Goal: Complete application form

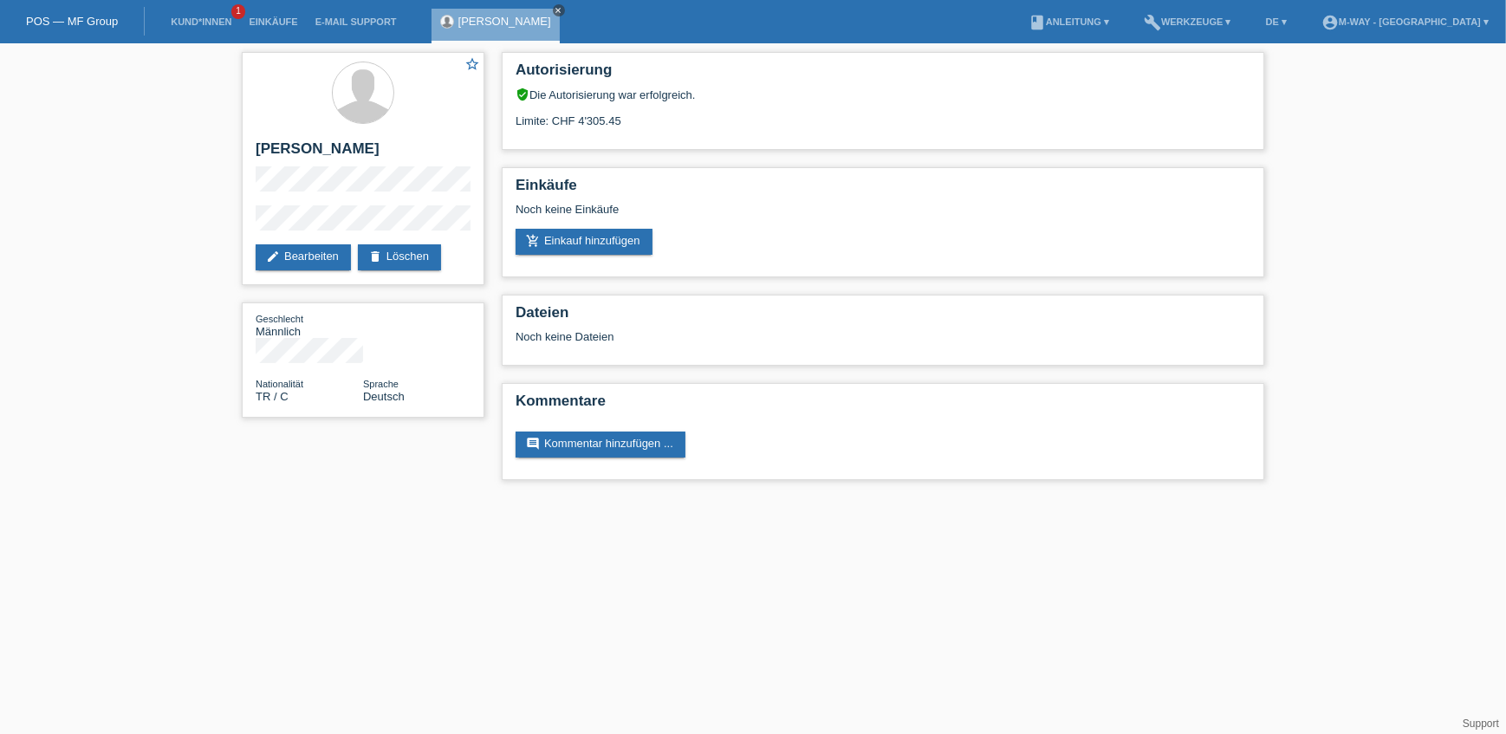
click at [555, 9] on icon "close" at bounding box center [559, 10] width 9 height 9
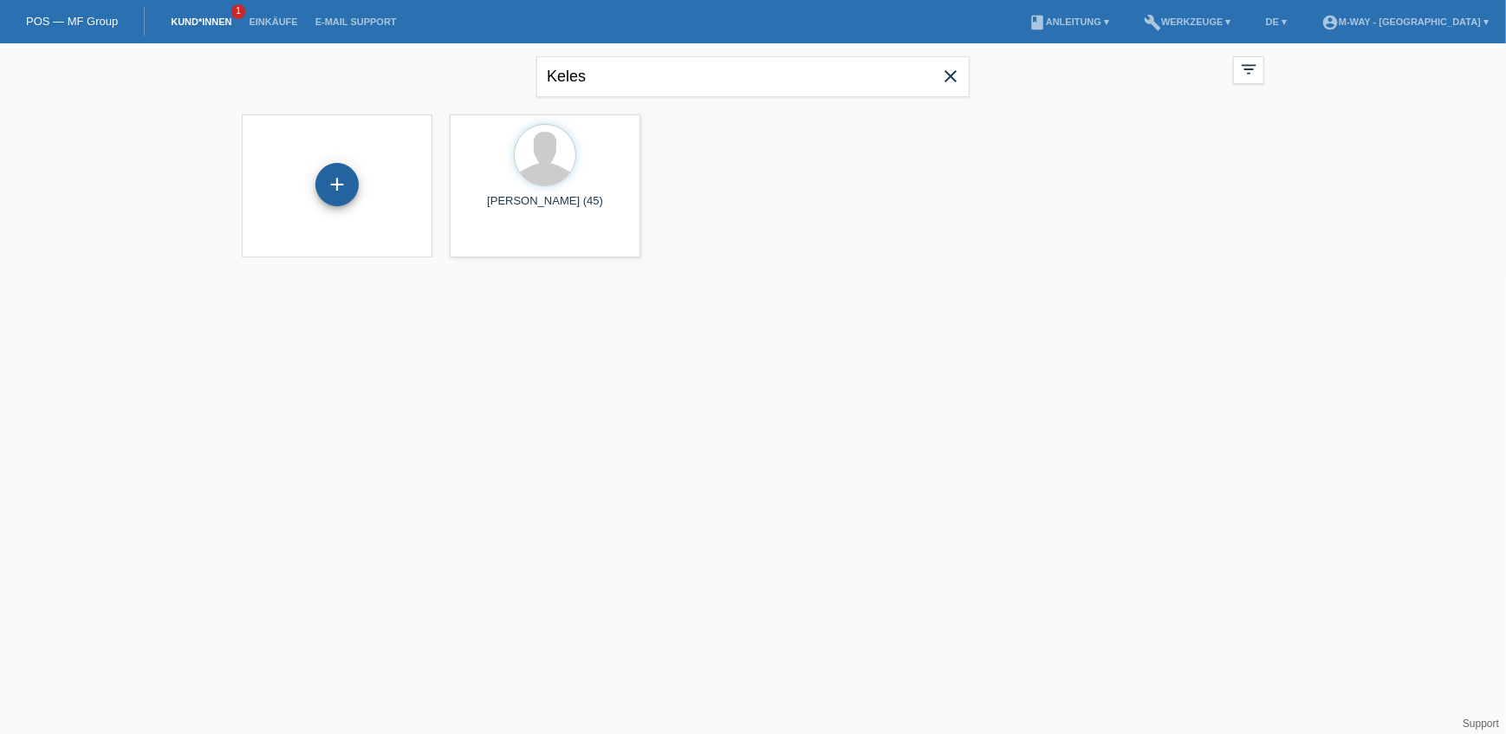
click at [346, 192] on div "+" at bounding box center [336, 184] width 43 height 43
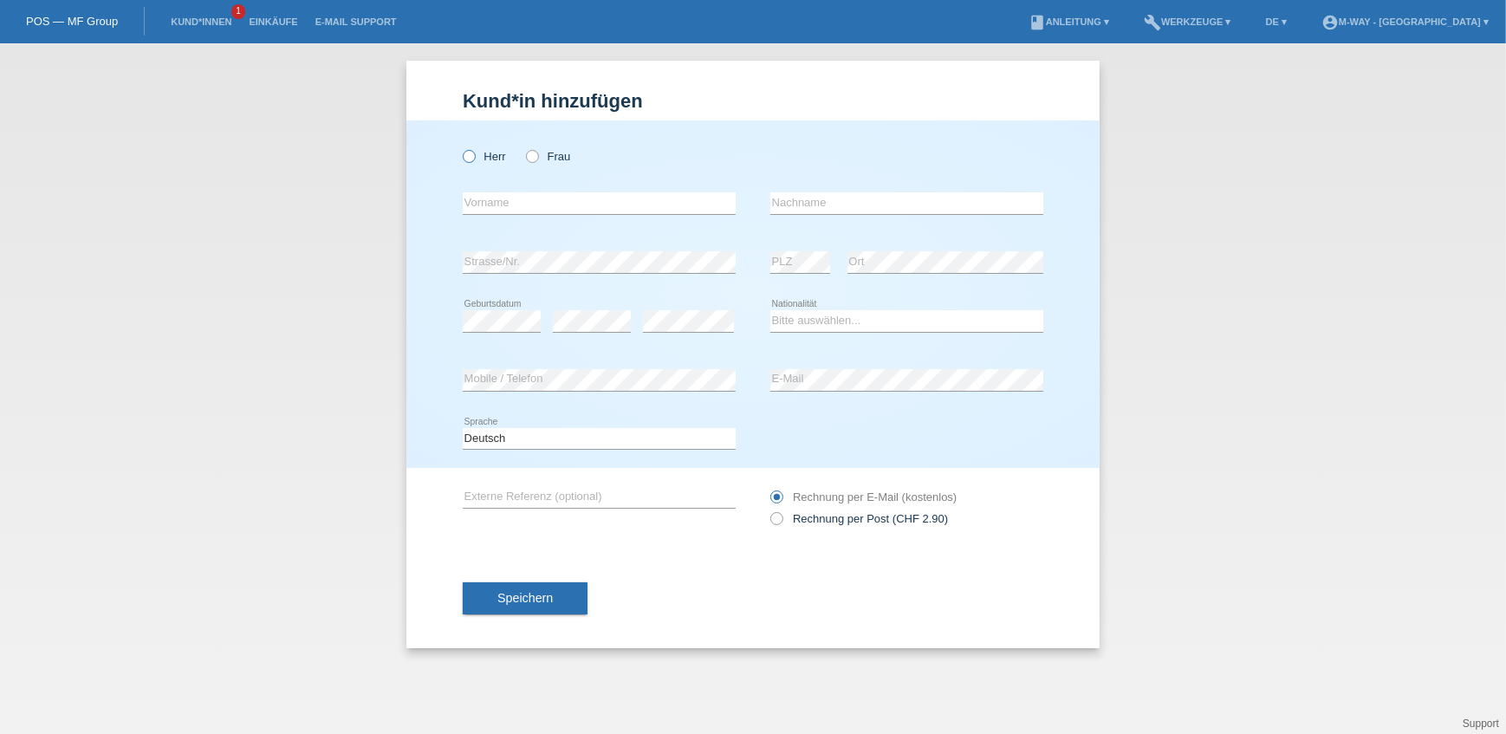
click at [484, 150] on label "Herr" at bounding box center [484, 156] width 43 height 13
click at [474, 150] on input "Herr" at bounding box center [468, 155] width 11 height 11
radio input "true"
click at [490, 200] on input "text" at bounding box center [599, 203] width 273 height 22
drag, startPoint x: 609, startPoint y: 198, endPoint x: 362, endPoint y: 159, distance: 250.0
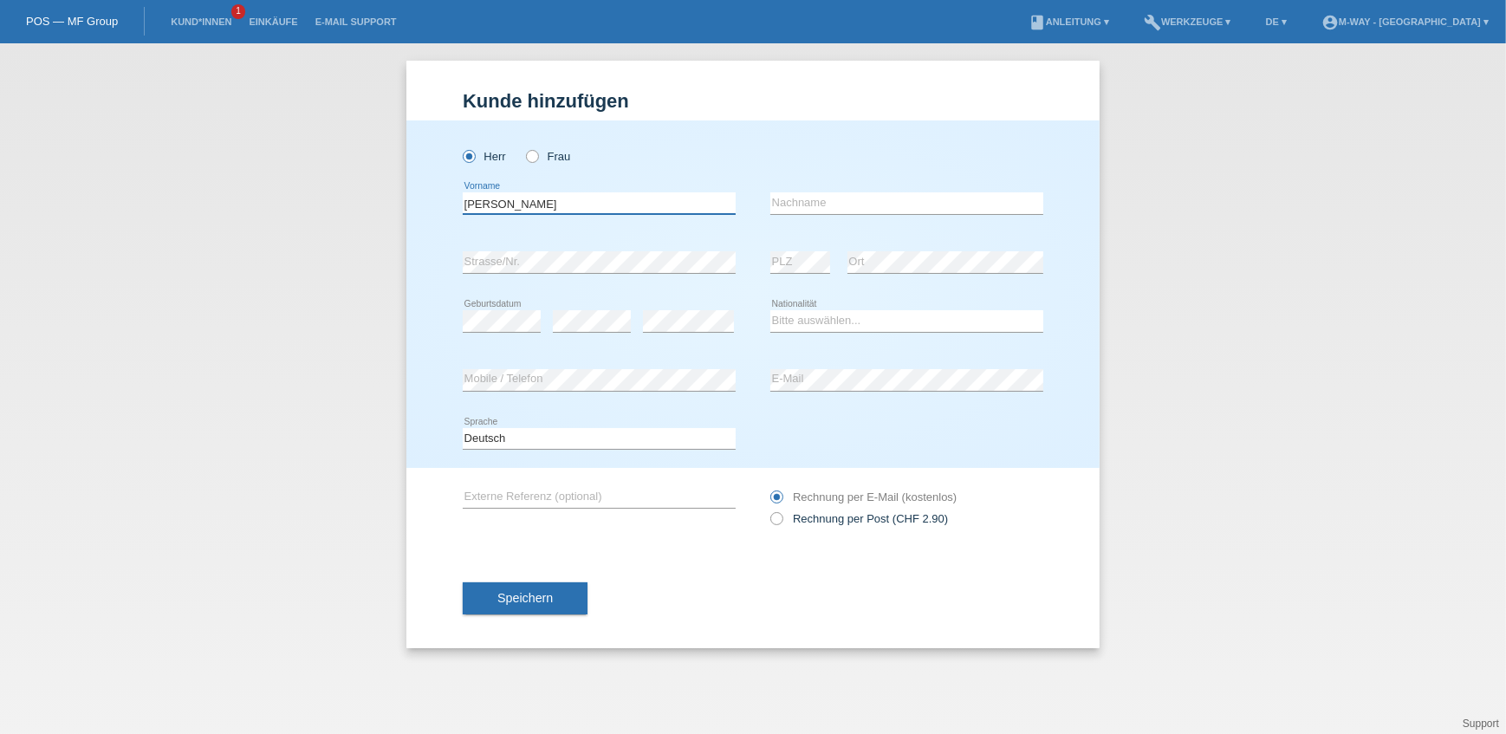
click at [362, 159] on div "Kund*in hinzufügen Kunde hinzufügen Kundin hinzufügen Herr Frau Thielmann loewe…" at bounding box center [753, 388] width 1506 height 691
type input "Thielmann loewen"
click at [837, 197] on input "text" at bounding box center [906, 203] width 273 height 22
paste input "Thielmann loewen"
type input "Thielmann loewen"
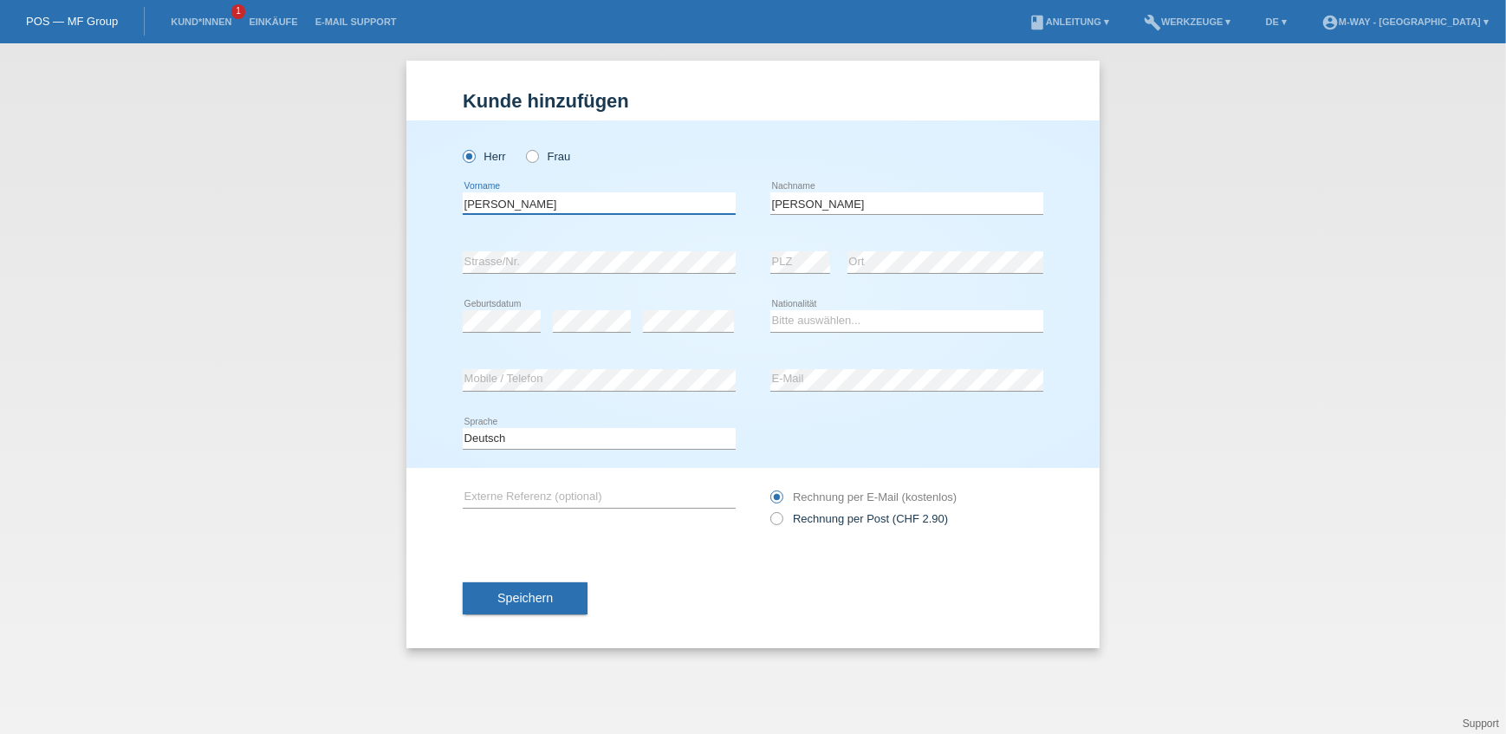
click at [693, 205] on input "Thielmann loewen" at bounding box center [599, 203] width 273 height 22
click at [471, 199] on input "paul Dennis" at bounding box center [599, 203] width 273 height 22
type input "[PERSON_NAME]"
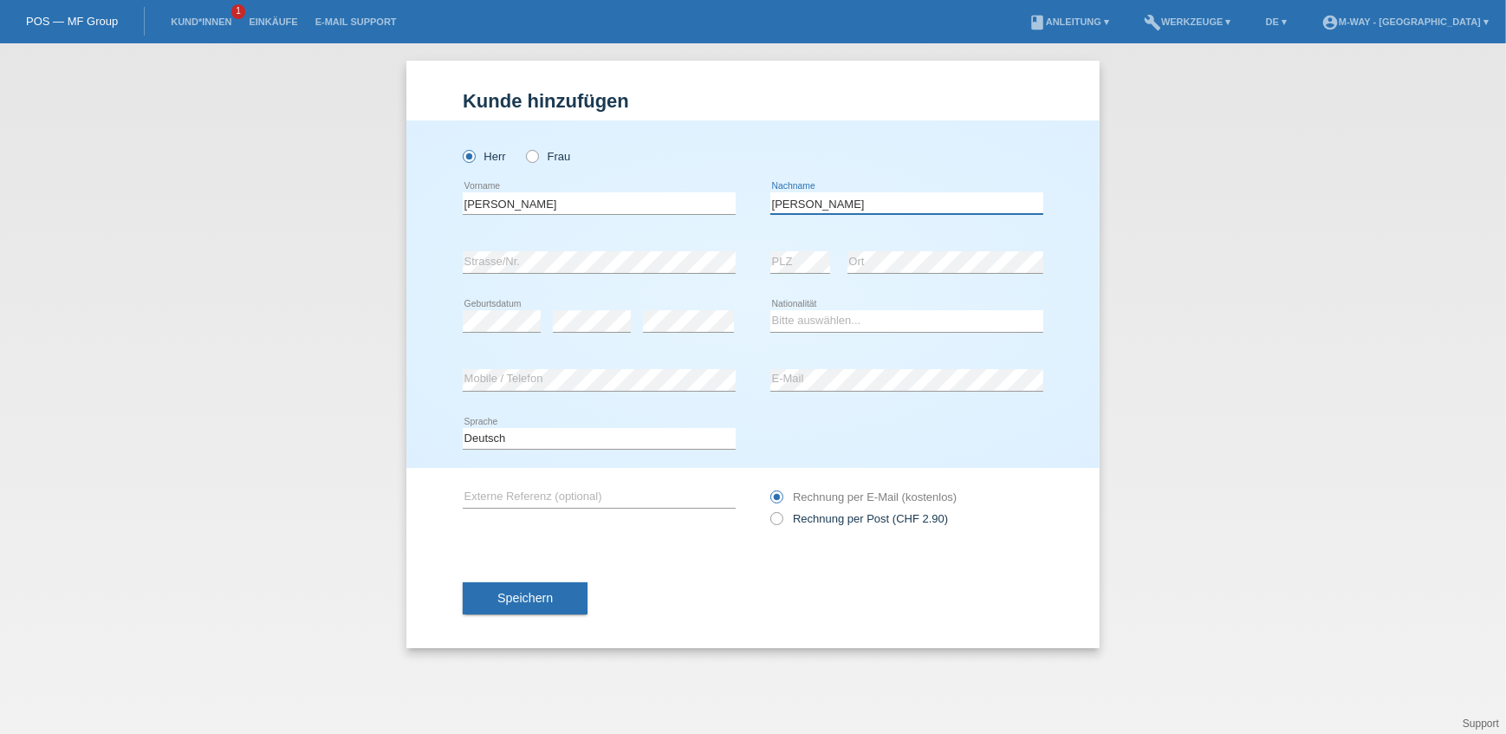
click at [832, 206] on input "Thielmann loewen" at bounding box center [906, 203] width 273 height 22
type input "[PERSON_NAME] [PERSON_NAME]"
click at [809, 321] on select "Bitte auswählen... Schweiz Deutschland Liechtenstein Österreich ------------ Af…" at bounding box center [906, 320] width 273 height 21
click at [795, 317] on select "Bitte auswählen... Schweiz Deutschland Liechtenstein Österreich ------------ Af…" at bounding box center [906, 320] width 273 height 21
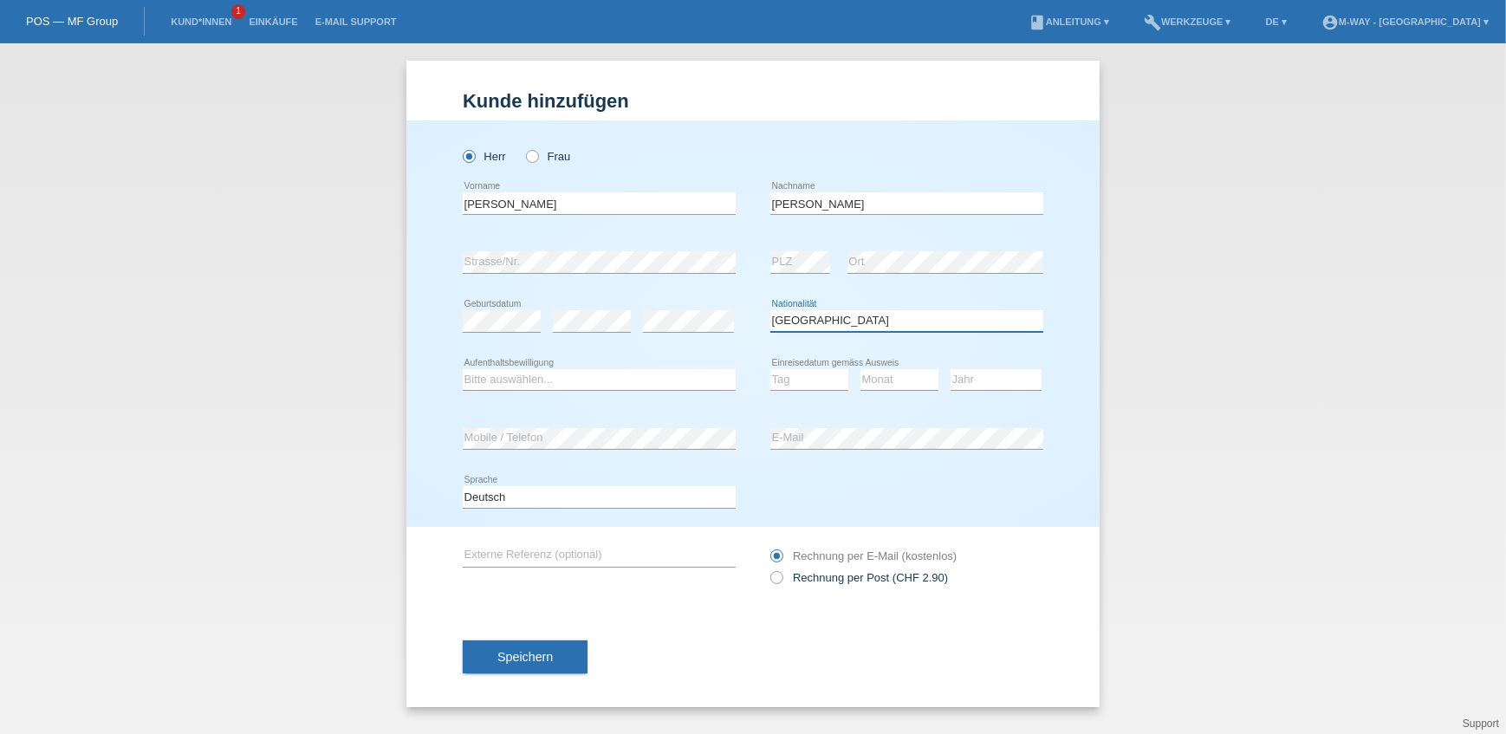
select select "PY"
click at [619, 390] on icon at bounding box center [599, 390] width 273 height 1
click at [603, 369] on select "Bitte auswählen... C B B - Flüchtlingsstatus Andere" at bounding box center [599, 379] width 273 height 21
select select "B"
click at [463, 369] on select "Bitte auswählen... C B B - Flüchtlingsstatus Andere" at bounding box center [599, 379] width 273 height 21
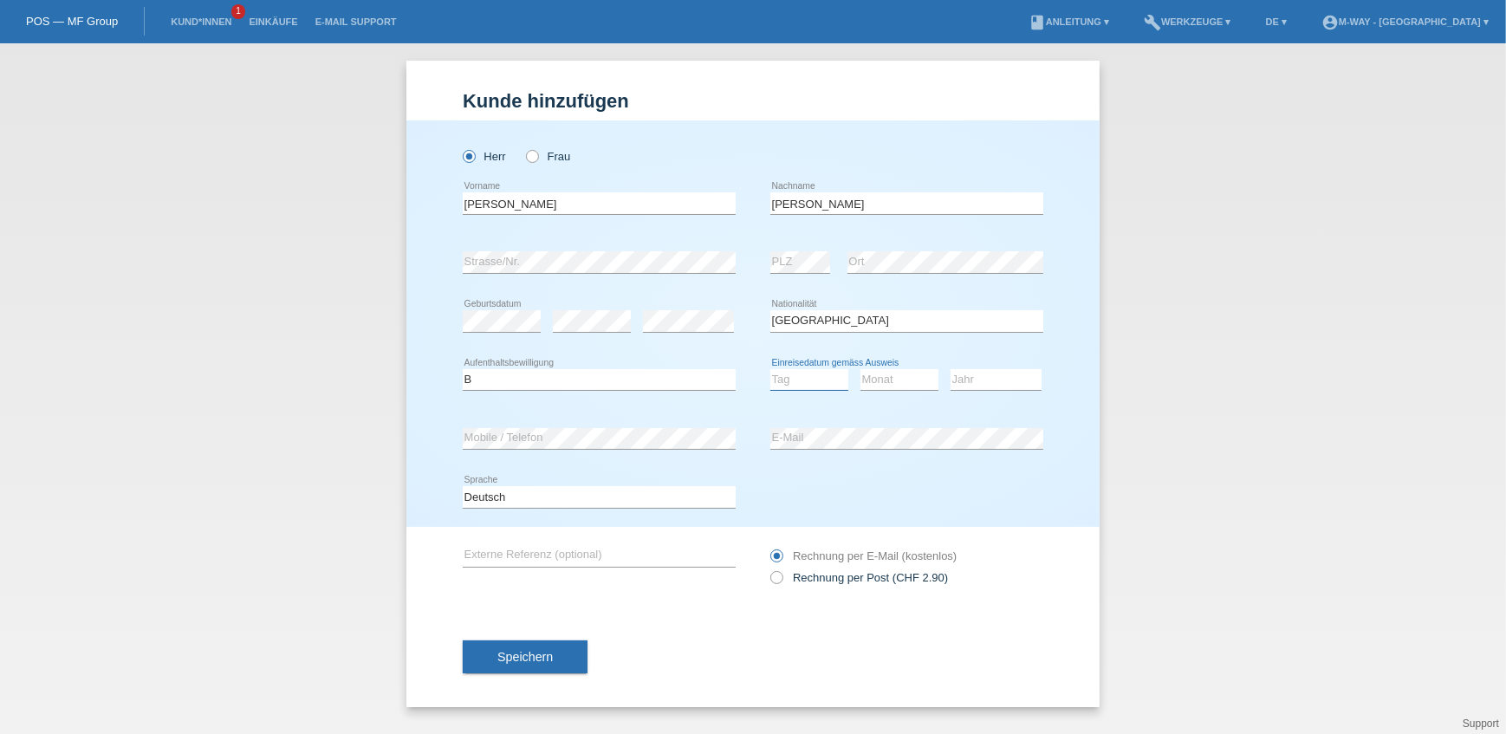
click at [805, 375] on select "Tag 01 02 03 04 05 06 07 08 09 10 11" at bounding box center [809, 379] width 78 height 21
select select "01"
click at [770, 369] on select "Tag 01 02 03 04 05 06 07 08 09 10 11" at bounding box center [809, 379] width 78 height 21
click at [891, 384] on select "Monat 01 02 03 04 05 06 07 08 09 10 11" at bounding box center [900, 379] width 78 height 21
select select "09"
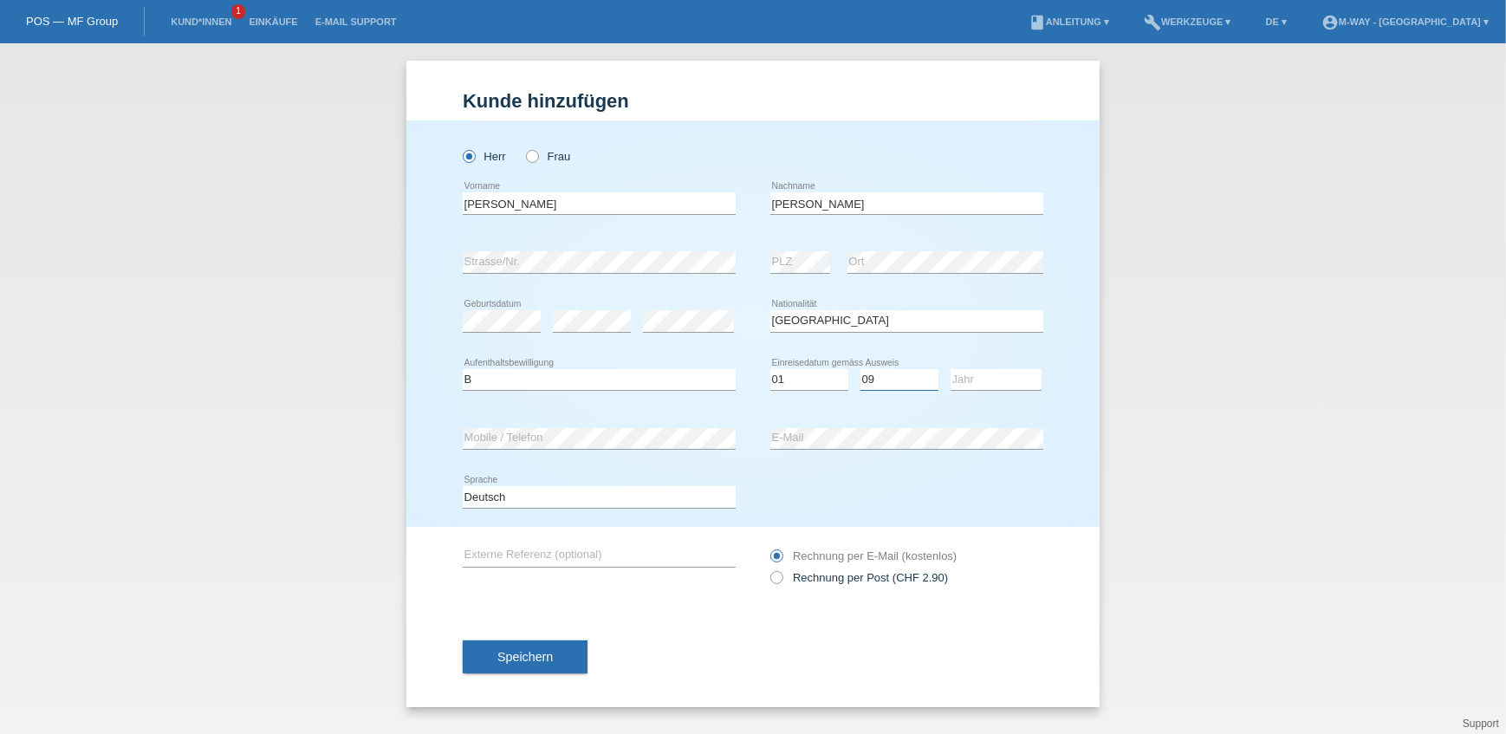
click at [861, 369] on select "Monat 01 02 03 04 05 06 07 08 09 10 11" at bounding box center [900, 379] width 78 height 21
click at [962, 377] on select "Jahr 2025 2024 2023 2022 2021 2020 2019 2018 2017 2016 2015 2014 2013 2012 2011…" at bounding box center [996, 379] width 91 height 21
select select "2017"
click at [951, 369] on select "Jahr 2025 2024 2023 2022 2021 2020 2019 2018 2017 2016 2015 2014 2013 2012 2011…" at bounding box center [996, 379] width 91 height 21
click at [492, 657] on button "Speichern" at bounding box center [525, 656] width 125 height 33
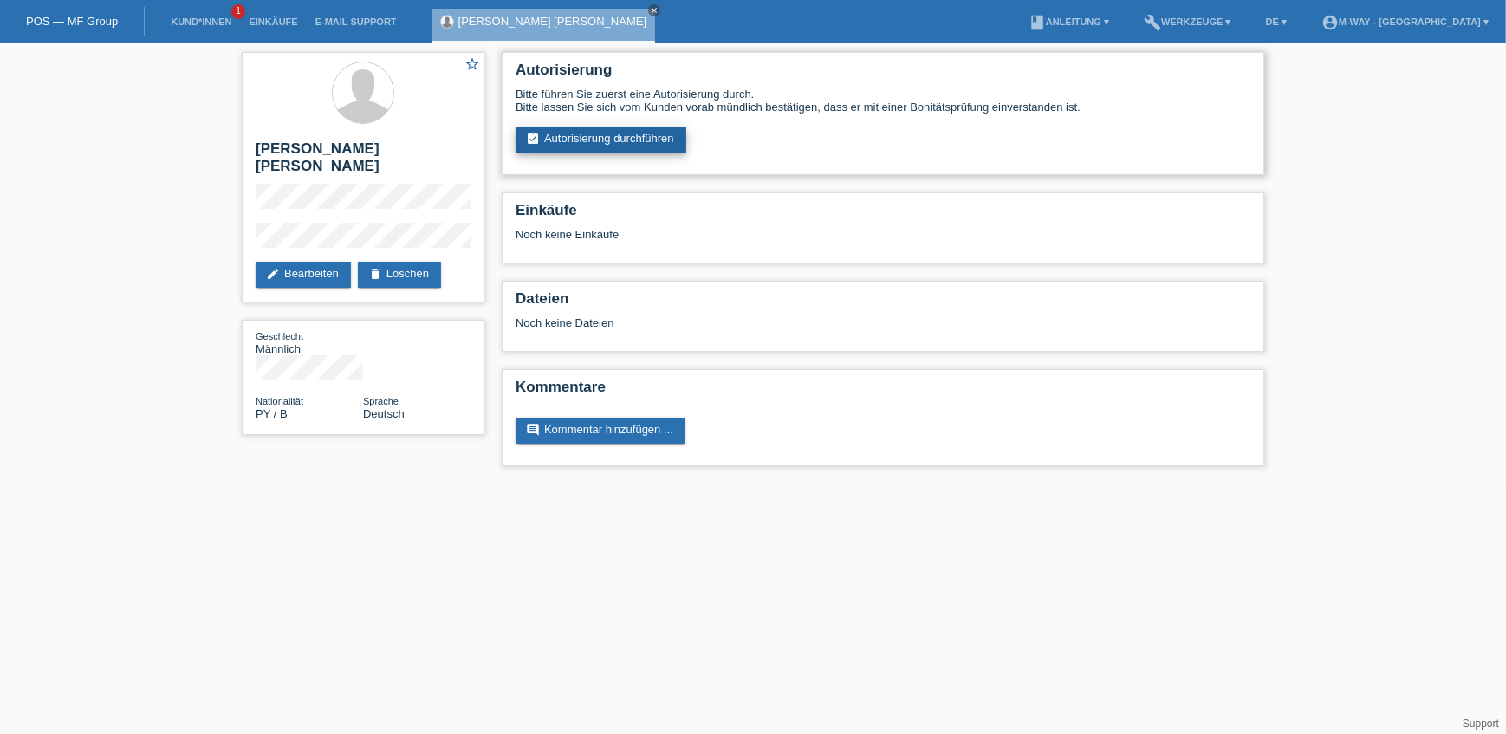
click at [555, 142] on link "assignment_turned_in Autorisierung durchführen" at bounding box center [601, 140] width 171 height 26
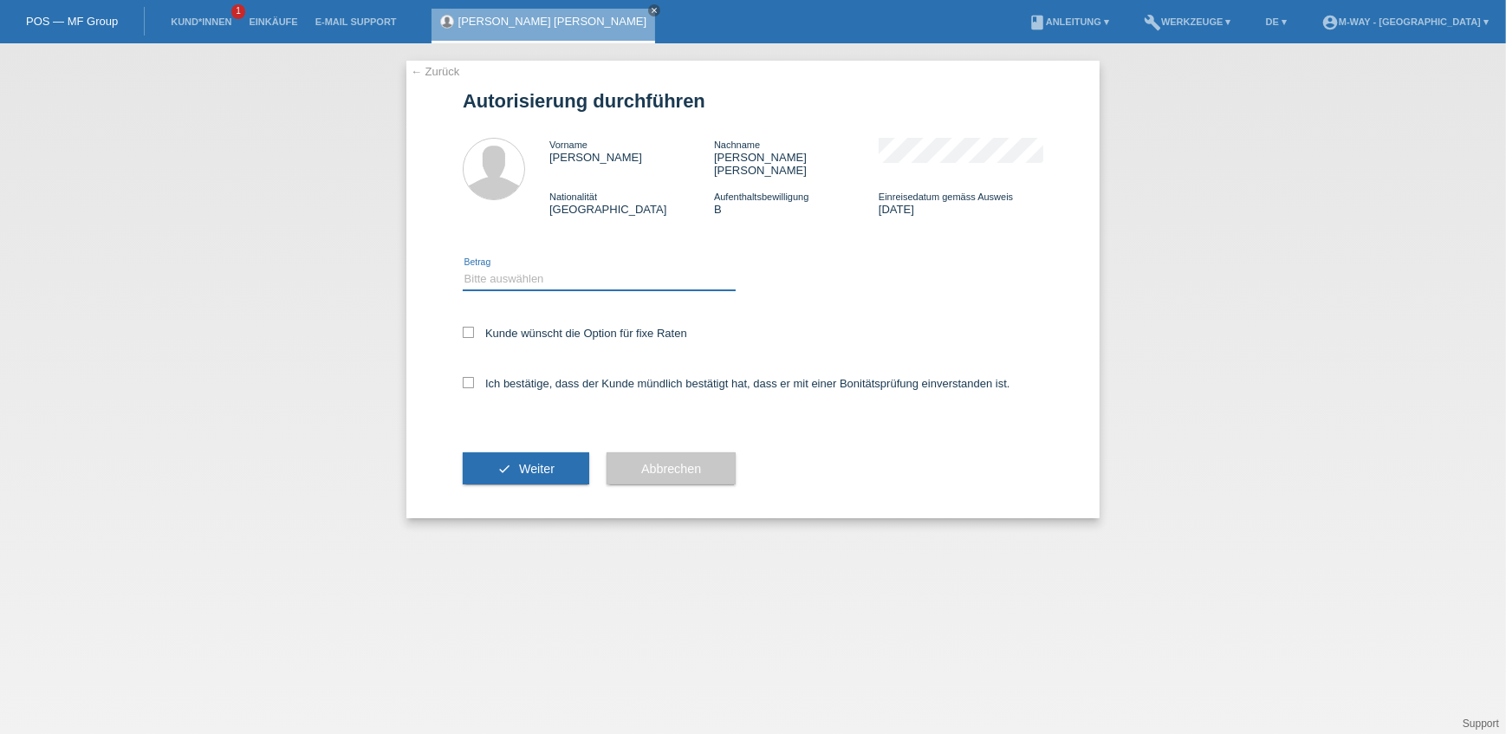
click at [503, 269] on select "Bitte auswählen CHF 1.00 - CHF 499.00 CHF 500.00 - CHF 1'999.00 CHF 2'000.00 - …" at bounding box center [599, 279] width 273 height 21
select select "3"
click at [463, 269] on select "Bitte auswählen CHF 1.00 - CHF 499.00 CHF 500.00 - CHF 1'999.00 CHF 2'000.00 - …" at bounding box center [599, 279] width 273 height 21
click at [501, 327] on label "Kunde wünscht die Option für fixe Raten" at bounding box center [575, 333] width 224 height 13
click at [474, 327] on input "Kunde wünscht die Option für fixe Raten" at bounding box center [468, 332] width 11 height 11
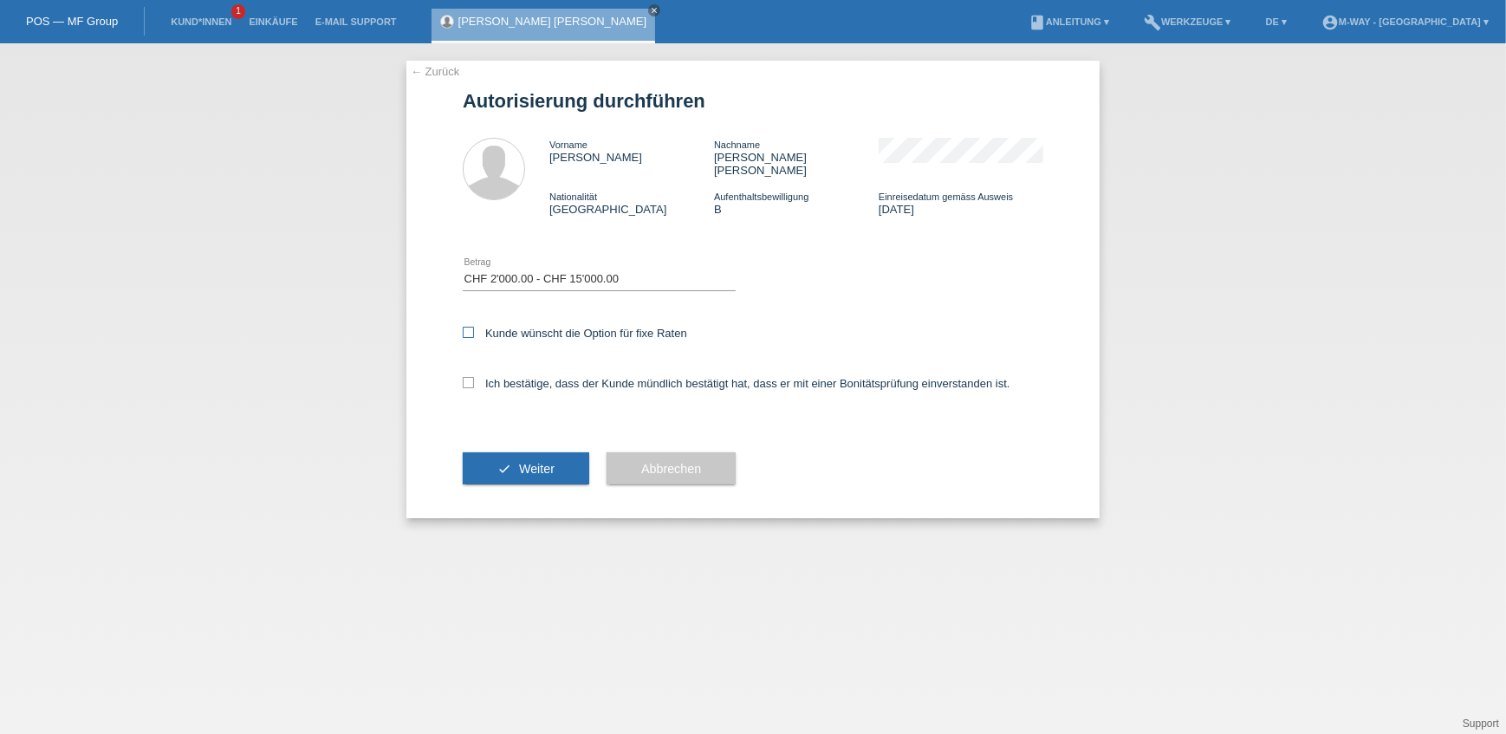
checkbox input "true"
click at [467, 377] on icon at bounding box center [468, 382] width 11 height 11
click at [467, 377] on input "Ich bestätige, dass der Kunde mündlich bestätigt hat, dass er mit einer Bonität…" at bounding box center [468, 382] width 11 height 11
checkbox input "true"
click at [503, 452] on button "check Weiter" at bounding box center [526, 468] width 127 height 33
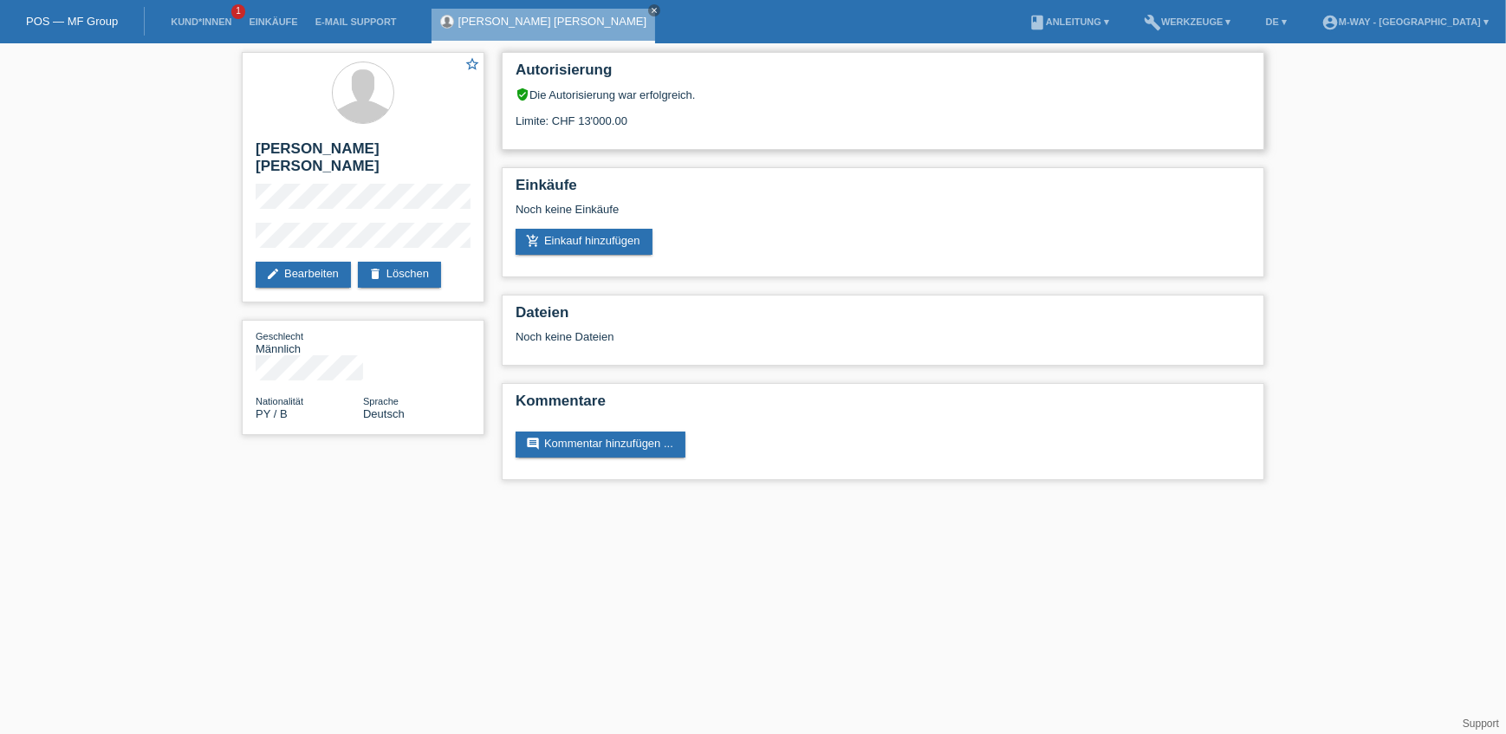
drag, startPoint x: 581, startPoint y: 121, endPoint x: 594, endPoint y: 127, distance: 14.3
click at [594, 127] on div "Autorisierung verified_user Die Autorisierung war erfolgreich. Limite: CHF 13'0…" at bounding box center [883, 101] width 763 height 98
drag, startPoint x: 594, startPoint y: 127, endPoint x: 574, endPoint y: 118, distance: 22.1
click at [574, 118] on div "Limite: CHF 13'000.00" at bounding box center [883, 114] width 735 height 26
click at [650, 10] on icon "close" at bounding box center [654, 10] width 9 height 9
